Goal: Navigation & Orientation: Understand site structure

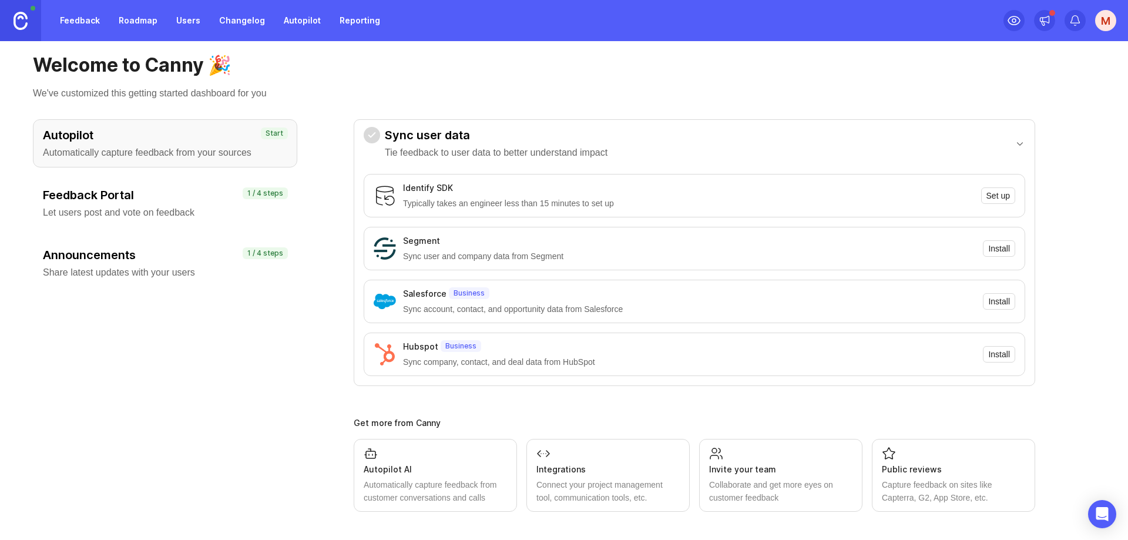
scroll to position [29, 0]
click at [1109, 25] on div "M" at bounding box center [1105, 20] width 21 height 21
click at [1042, 73] on p "Click2save" at bounding box center [1049, 69] width 40 height 12
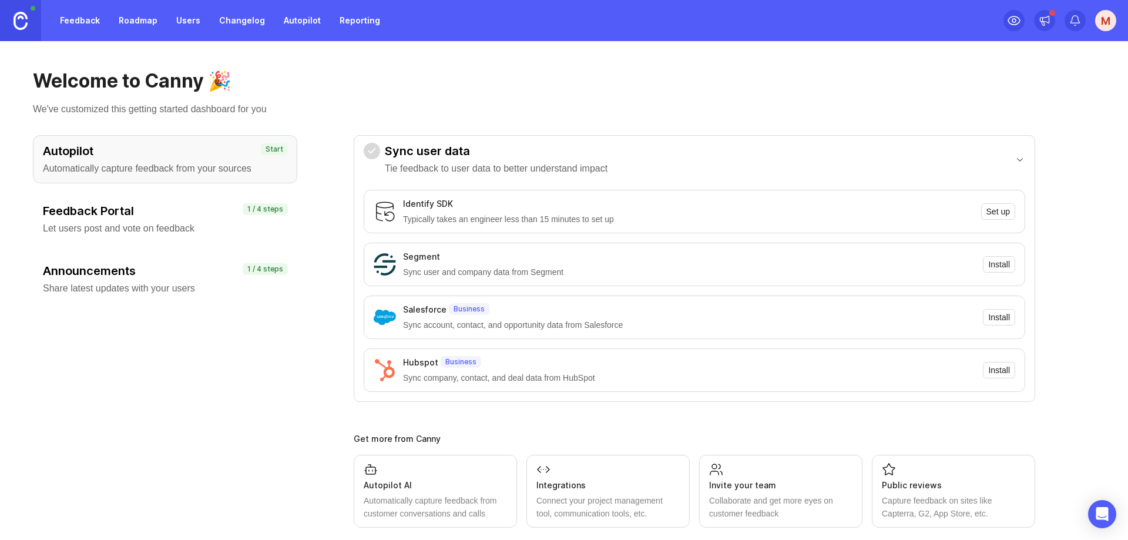
click at [237, 15] on link "Changelog" at bounding box center [242, 20] width 60 height 21
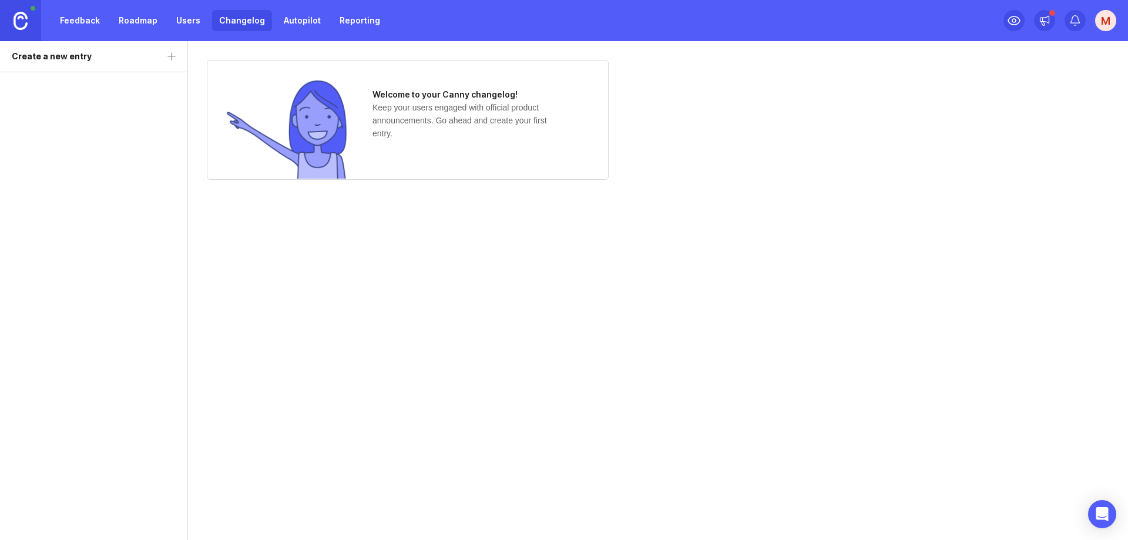
click at [72, 24] on link "Feedback" at bounding box center [80, 20] width 54 height 21
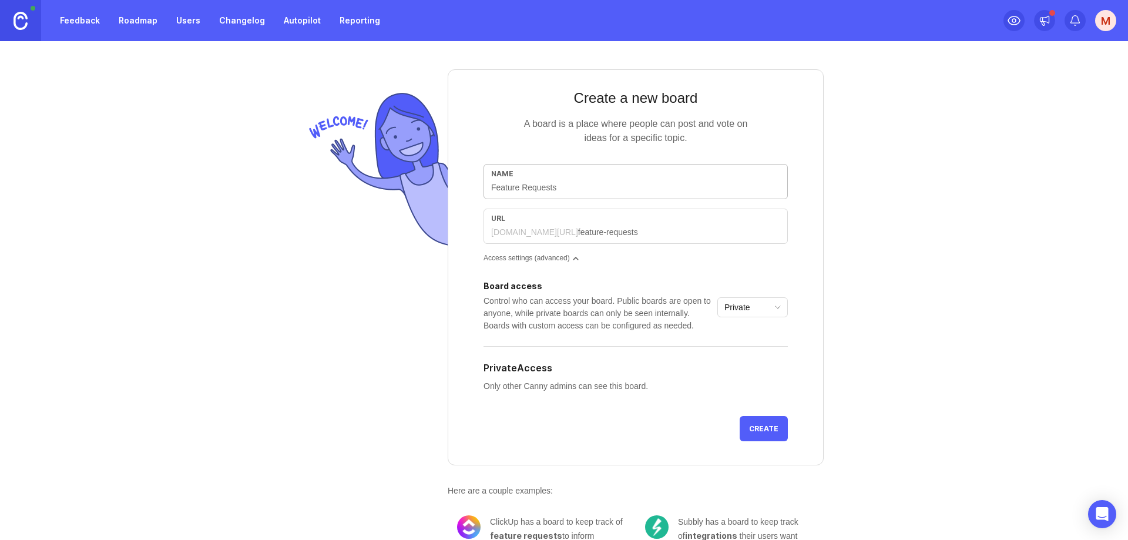
click at [128, 17] on link "Roadmap" at bounding box center [138, 20] width 53 height 21
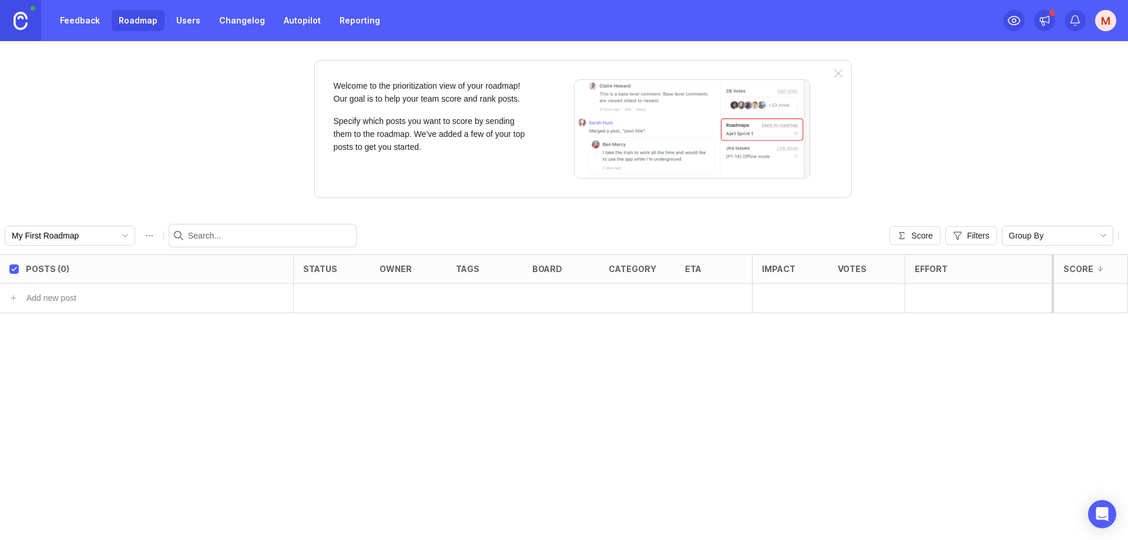
click at [240, 18] on link "Changelog" at bounding box center [242, 20] width 60 height 21
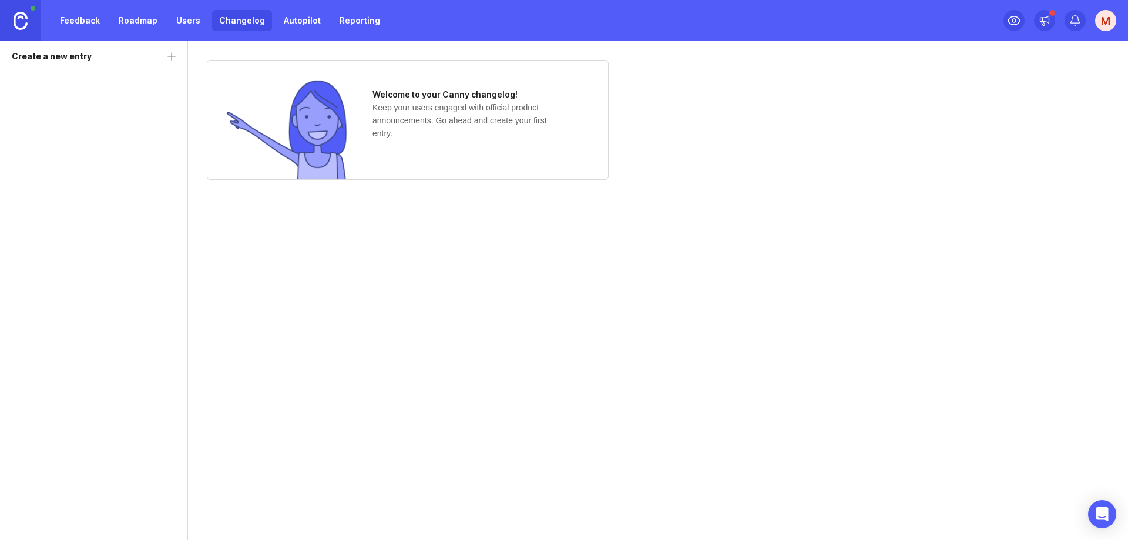
click at [304, 21] on link "Autopilot" at bounding box center [302, 20] width 51 height 21
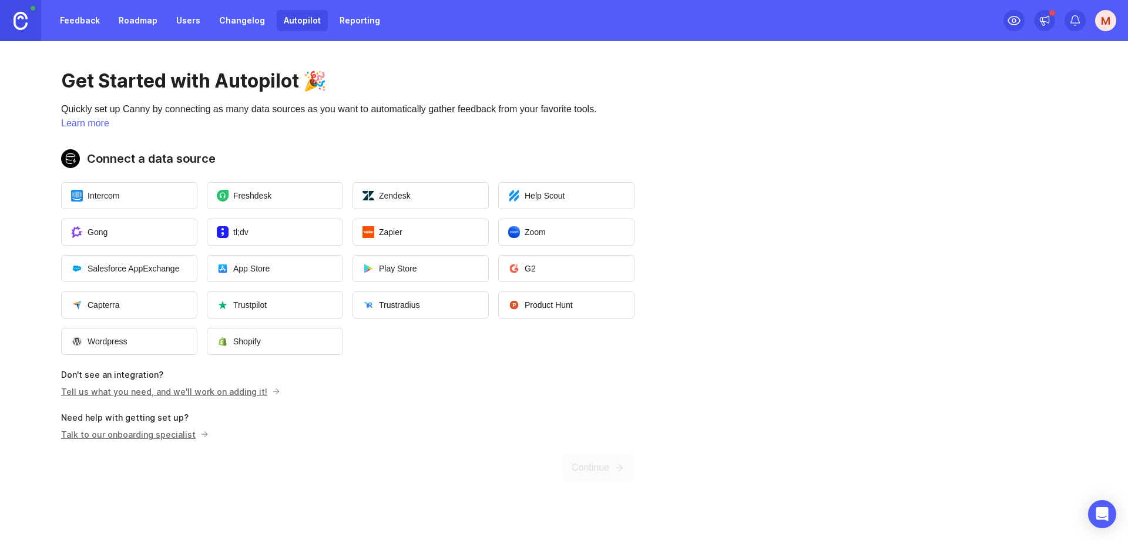
click at [349, 17] on link "Reporting" at bounding box center [360, 20] width 55 height 21
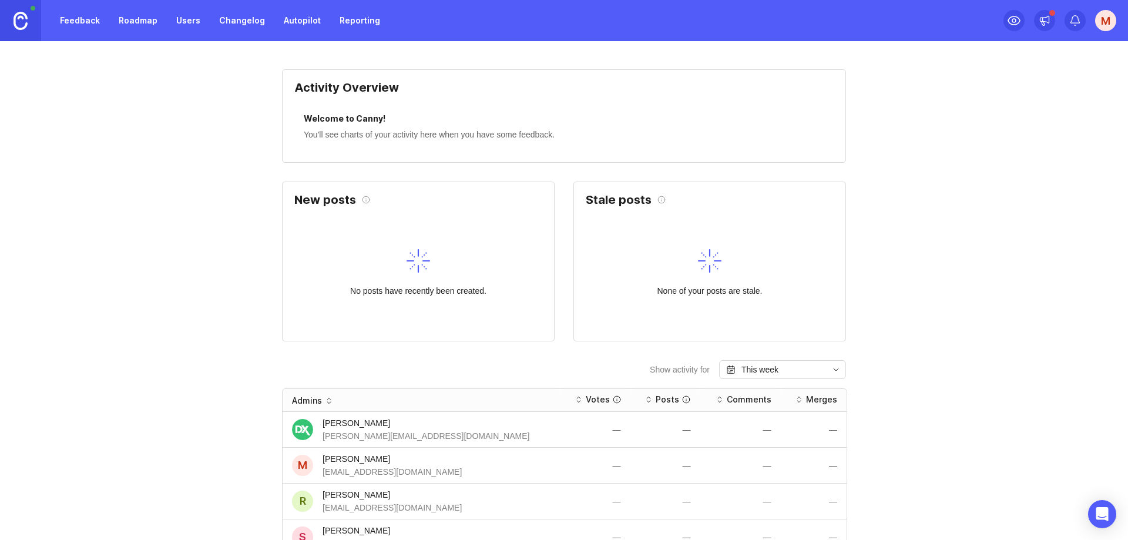
click at [241, 23] on link "Changelog" at bounding box center [242, 20] width 60 height 21
